Goal: Task Accomplishment & Management: Use online tool/utility

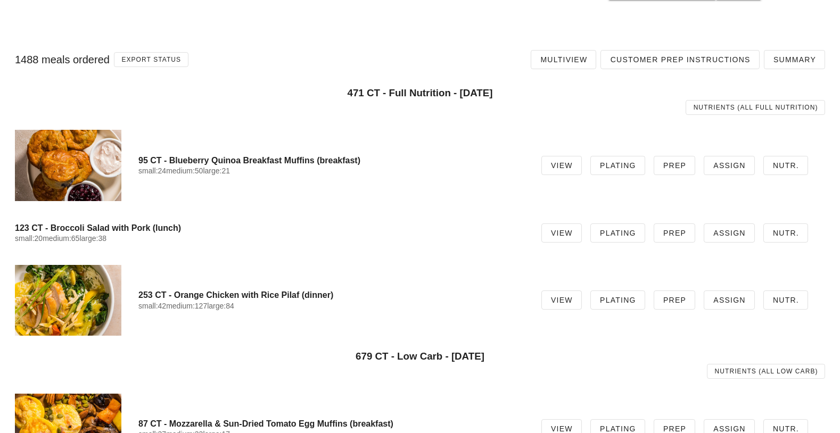
scroll to position [977, 0]
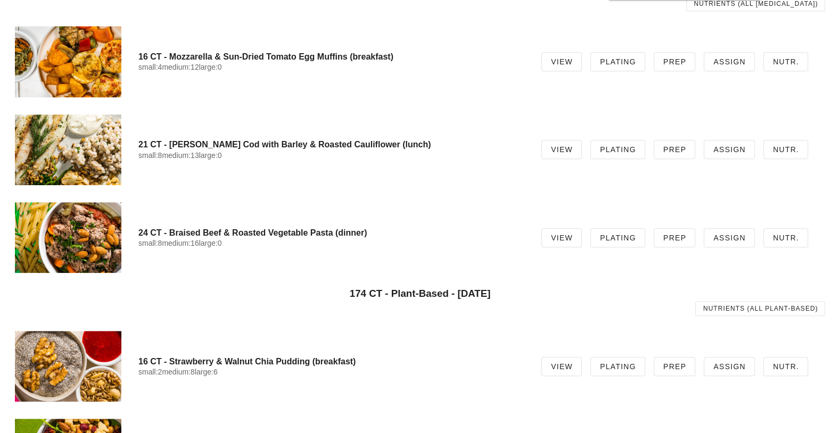
drag, startPoint x: 0, startPoint y: 0, endPoint x: 451, endPoint y: 29, distance: 451.9
click at [451, 29] on div "16 CT - Mozzarella & Sun-Dried Tomato Egg Muffins (breakfast) small:4 medium:12…" at bounding box center [419, 62] width 827 height 88
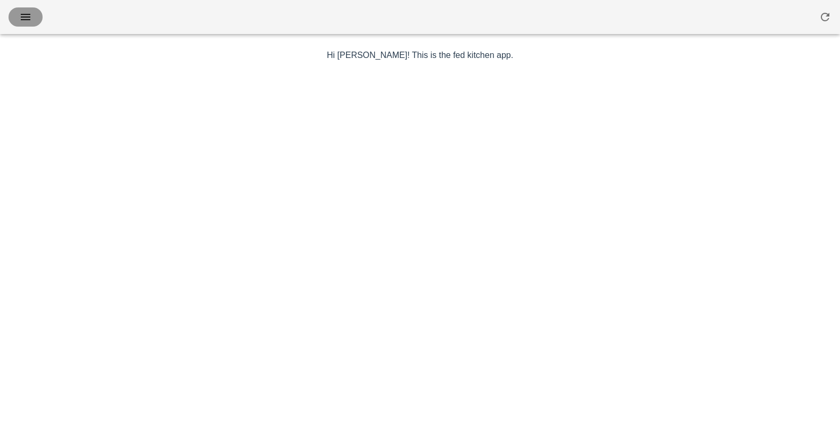
click at [29, 18] on icon "button" at bounding box center [25, 17] width 13 height 13
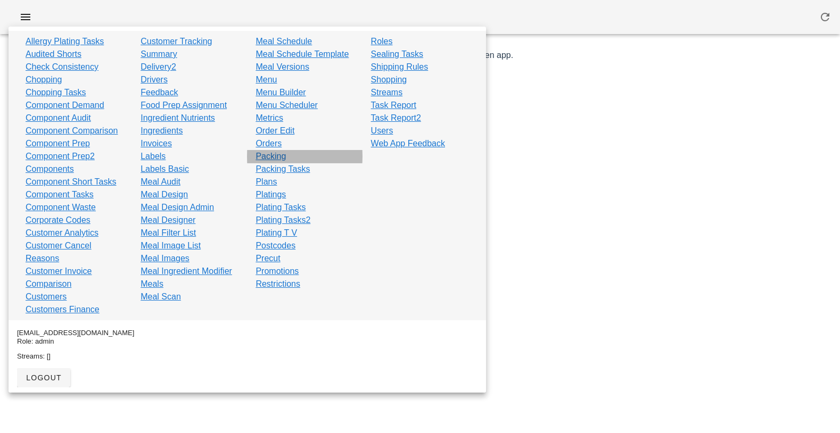
click at [277, 159] on link "Packing" at bounding box center [271, 156] width 30 height 13
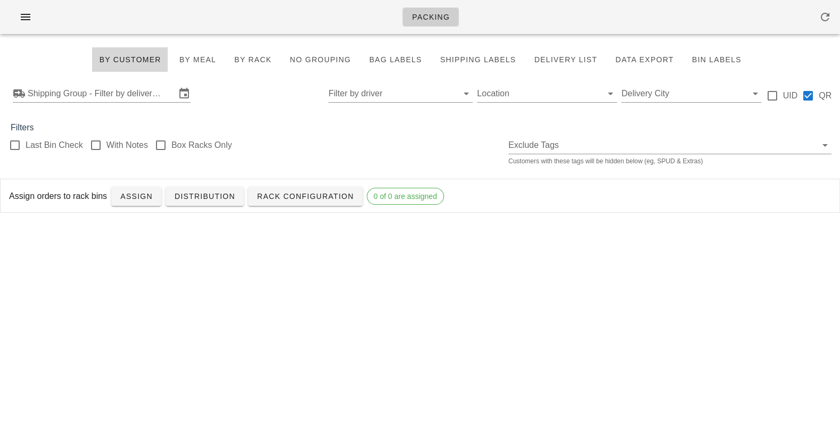
click at [319, 138] on div "Last Bin Check With Notes Box Racks Only Exclude Tags Customers with these tags…" at bounding box center [420, 151] width 840 height 34
click at [120, 85] on input "text" at bounding box center [102, 93] width 148 height 17
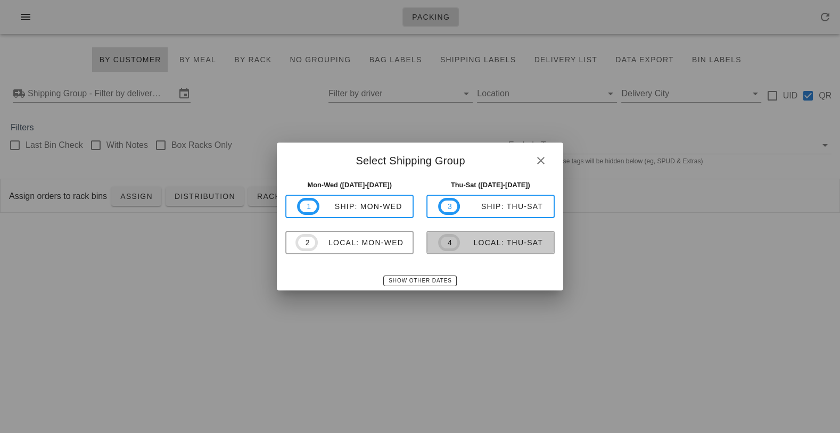
click at [454, 242] on span "4" at bounding box center [449, 242] width 22 height 17
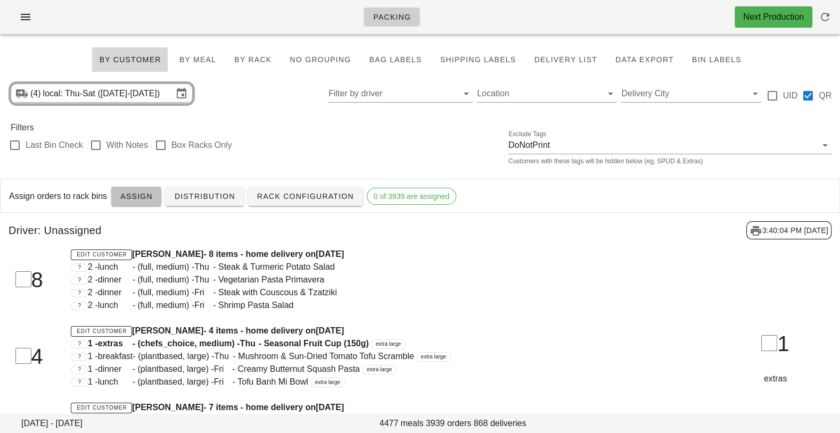
click at [132, 196] on span "Assign" at bounding box center [136, 196] width 33 height 9
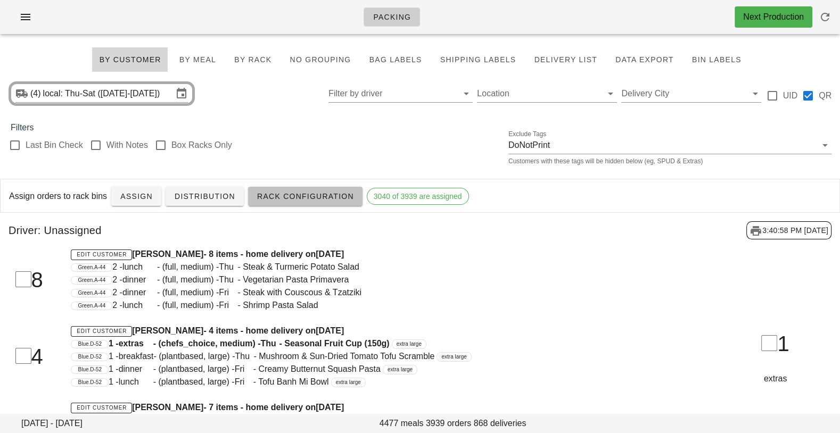
click at [331, 196] on span "Rack Configuration" at bounding box center [305, 196] width 97 height 9
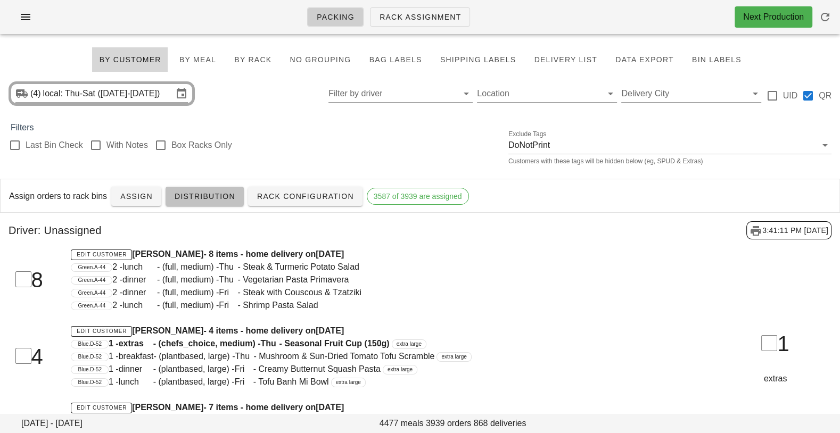
click at [210, 200] on span "Distribution" at bounding box center [204, 196] width 61 height 9
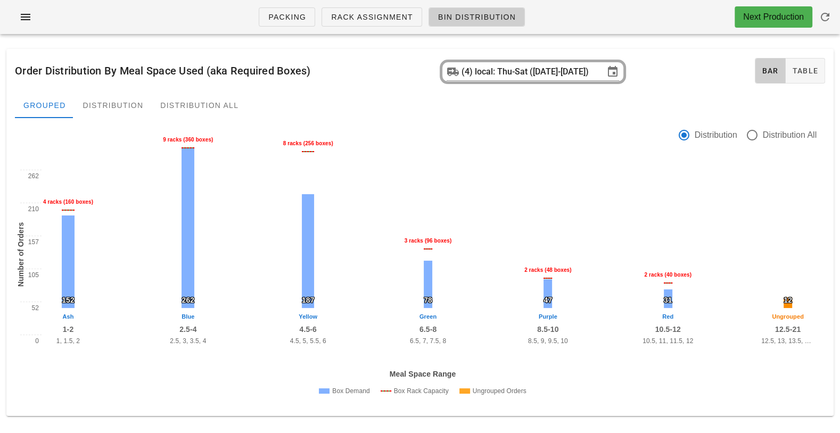
click at [310, 126] on div at bounding box center [340, 136] width 663 height 48
click at [138, 105] on div "Distribution" at bounding box center [114, 106] width 78 height 26
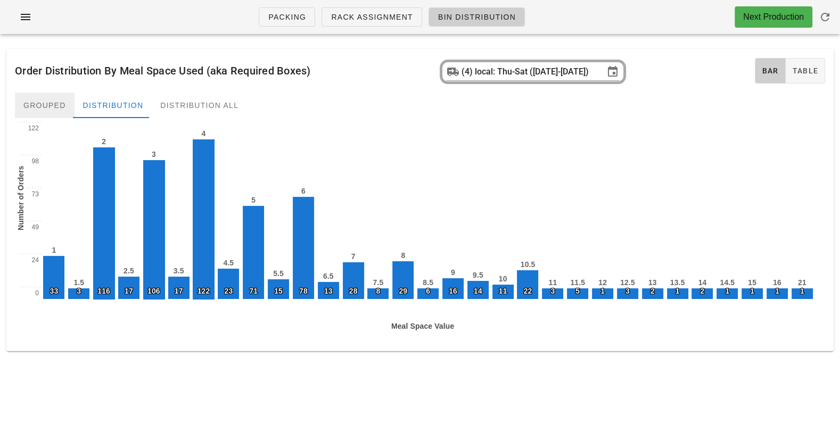
click at [45, 101] on div "Grouped" at bounding box center [45, 106] width 60 height 26
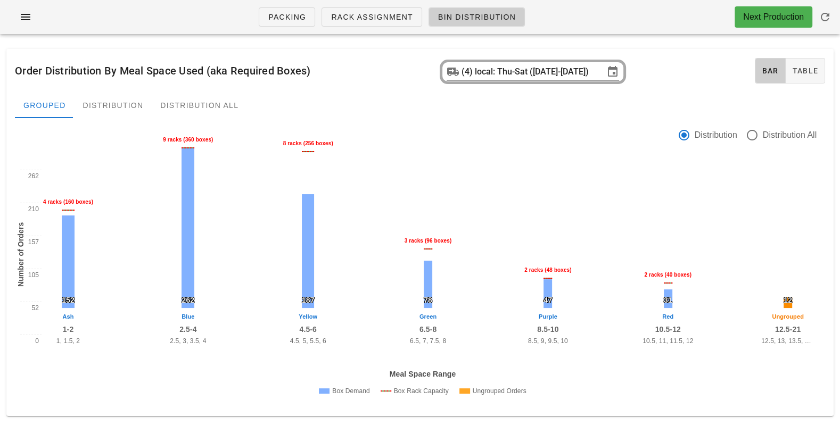
click at [239, 70] on div "Order Distribution By Meal Space Used (aka Required Boxes) (4) local: Thu-Sat (…" at bounding box center [419, 71] width 827 height 44
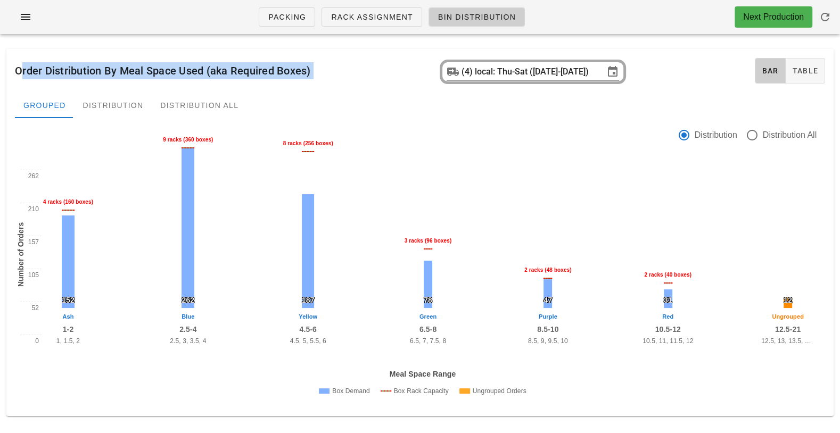
click at [239, 70] on div "Order Distribution By Meal Space Used (aka Required Boxes) (4) local: Thu-Sat (…" at bounding box center [419, 71] width 827 height 44
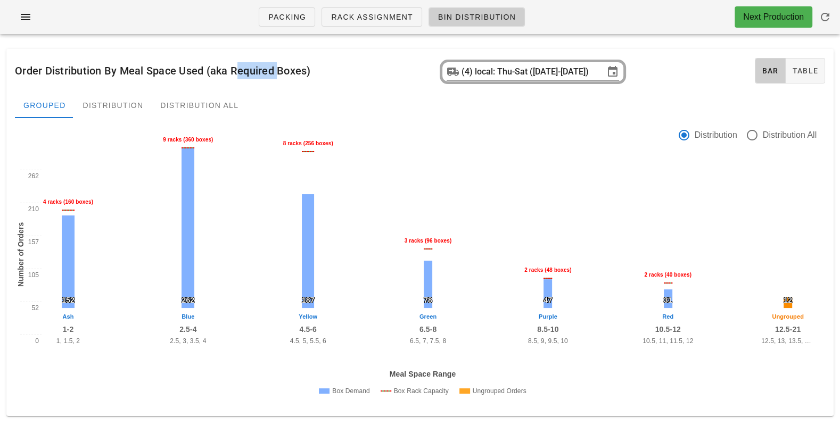
click at [239, 70] on div "Order Distribution By Meal Space Used (aka Required Boxes) (4) local: Thu-Sat (…" at bounding box center [419, 71] width 827 height 44
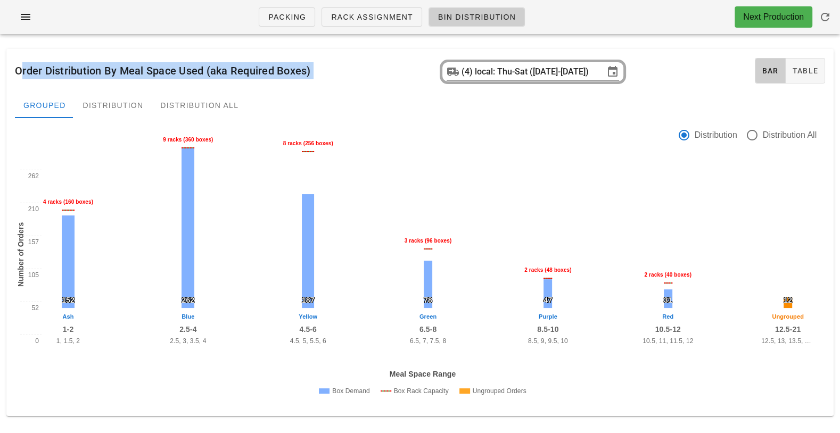
click at [239, 70] on div "Order Distribution By Meal Space Used (aka Required Boxes) (4) local: Thu-Sat (…" at bounding box center [419, 71] width 827 height 44
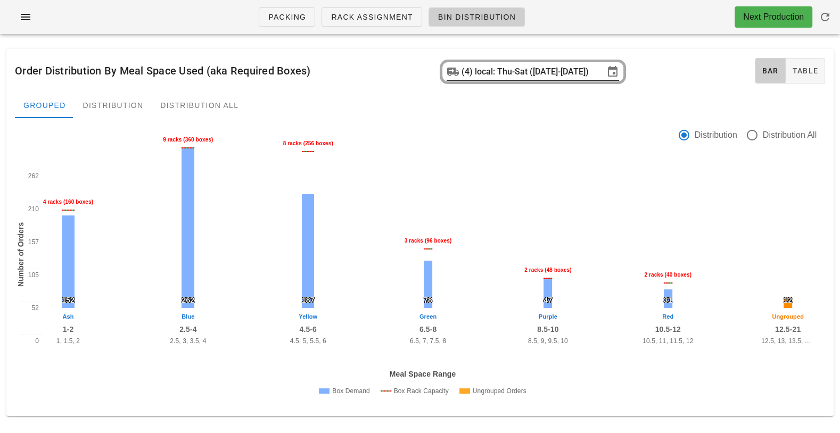
click at [500, 73] on input "local: Thu-Sat ([DATE]-[DATE])" at bounding box center [539, 71] width 129 height 17
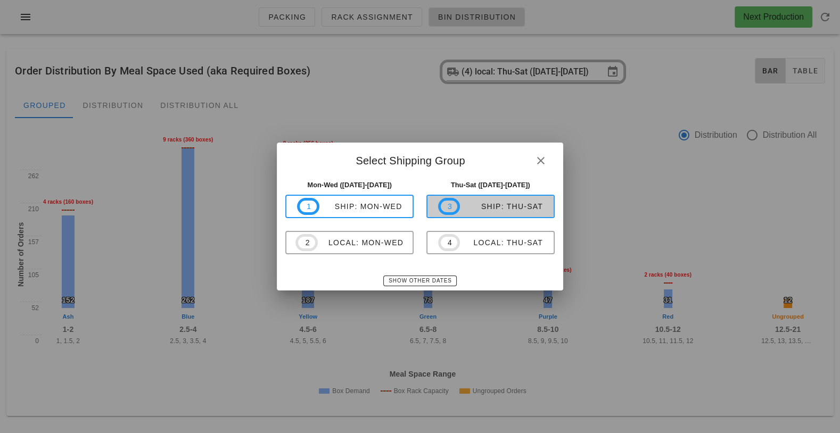
click at [502, 202] on div "ship: Thu-Sat" at bounding box center [501, 206] width 83 height 9
type input "ship: Thu-Sat ([DATE]-[DATE])"
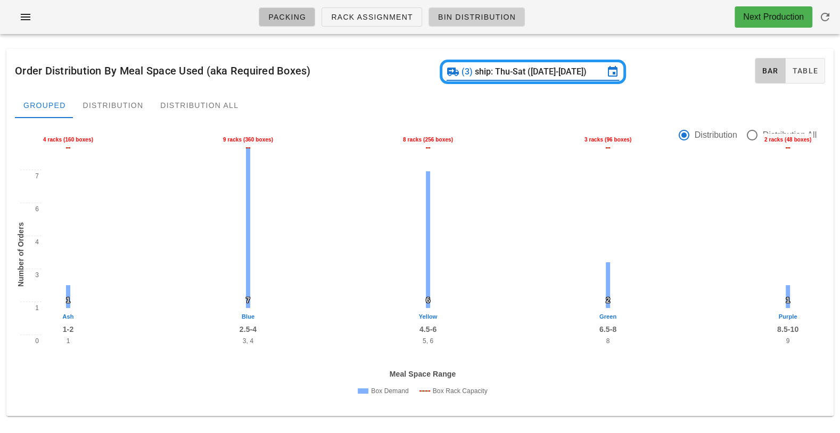
click at [276, 21] on span "Packing" at bounding box center [287, 17] width 38 height 9
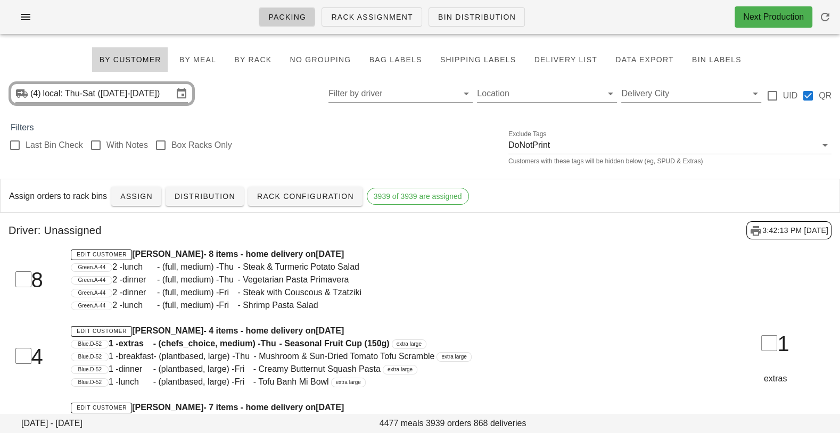
click at [412, 140] on div "Last Bin Check With Notes Box Racks Only Exclude Tags DoNotPrint Customers with…" at bounding box center [420, 151] width 840 height 34
click at [129, 97] on input "local: Thu-Sat ([DATE]-[DATE])" at bounding box center [108, 93] width 130 height 17
click at [111, 96] on input "local: Thu-Sat ([DATE]-[DATE])" at bounding box center [108, 93] width 130 height 17
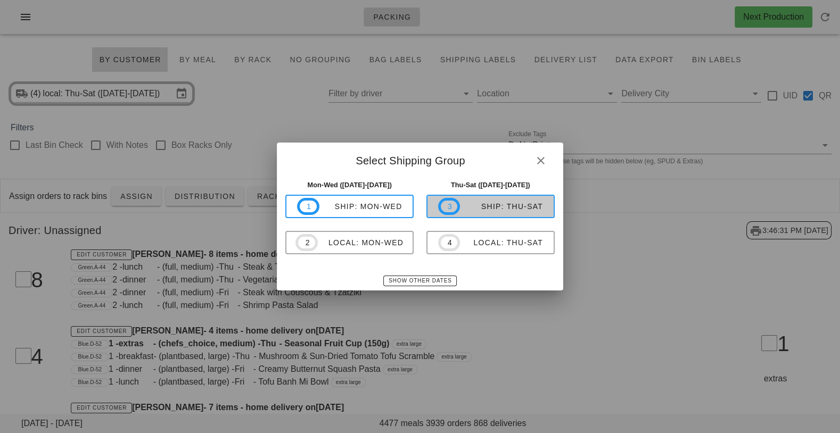
click at [460, 205] on div "ship: Thu-Sat" at bounding box center [501, 206] width 83 height 9
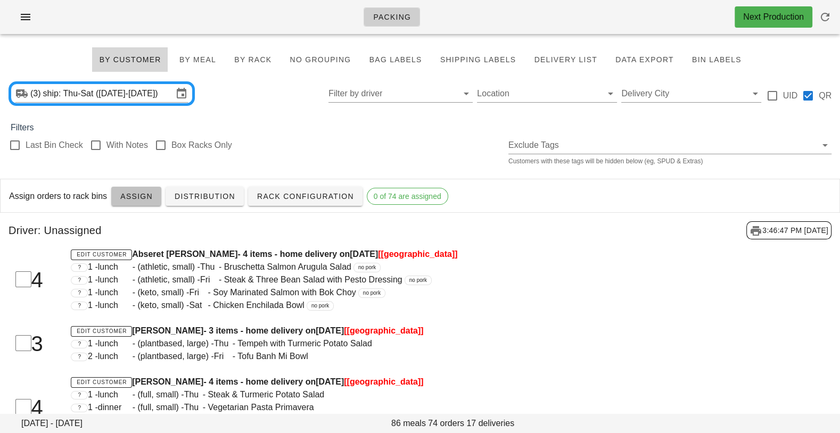
click at [141, 200] on span "Assign" at bounding box center [136, 196] width 33 height 9
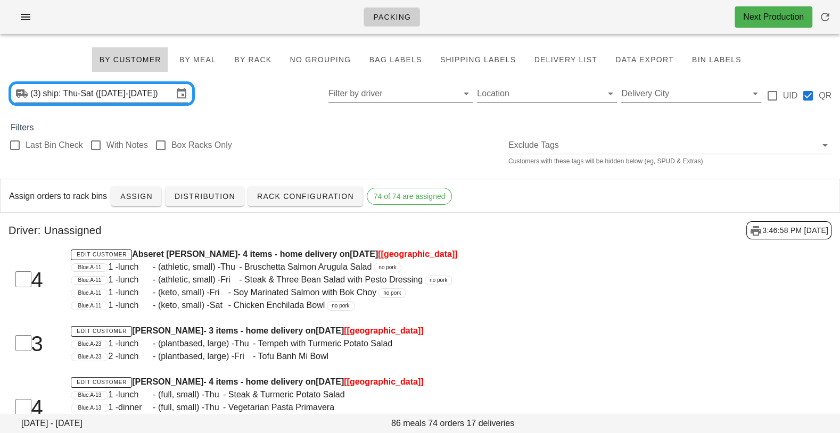
click at [370, 127] on div "Filters" at bounding box center [420, 127] width 840 height 13
